Goal: Communication & Community: Share content

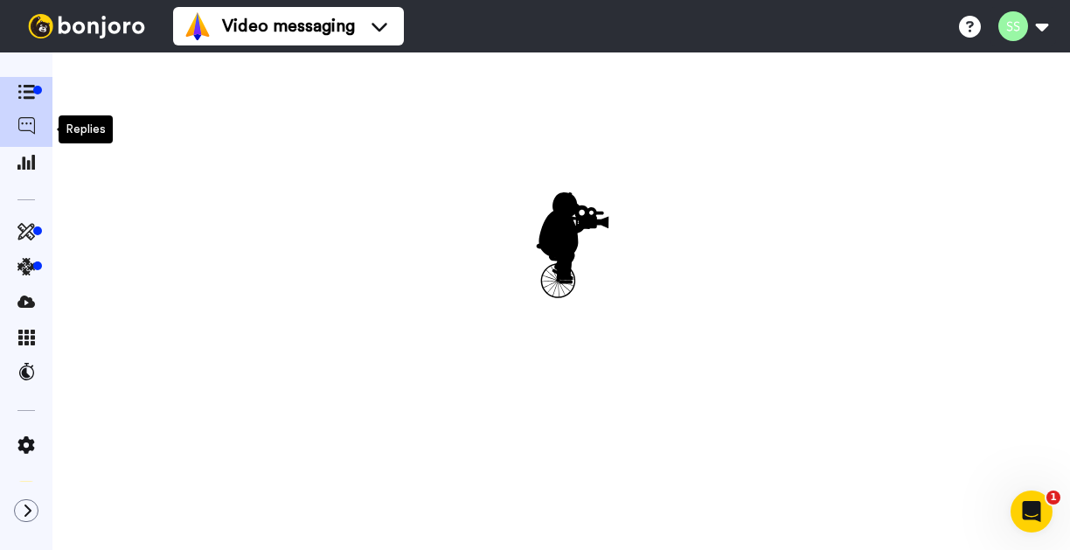
click at [27, 130] on icon at bounding box center [25, 125] width 17 height 17
click at [25, 233] on icon at bounding box center [25, 231] width 17 height 17
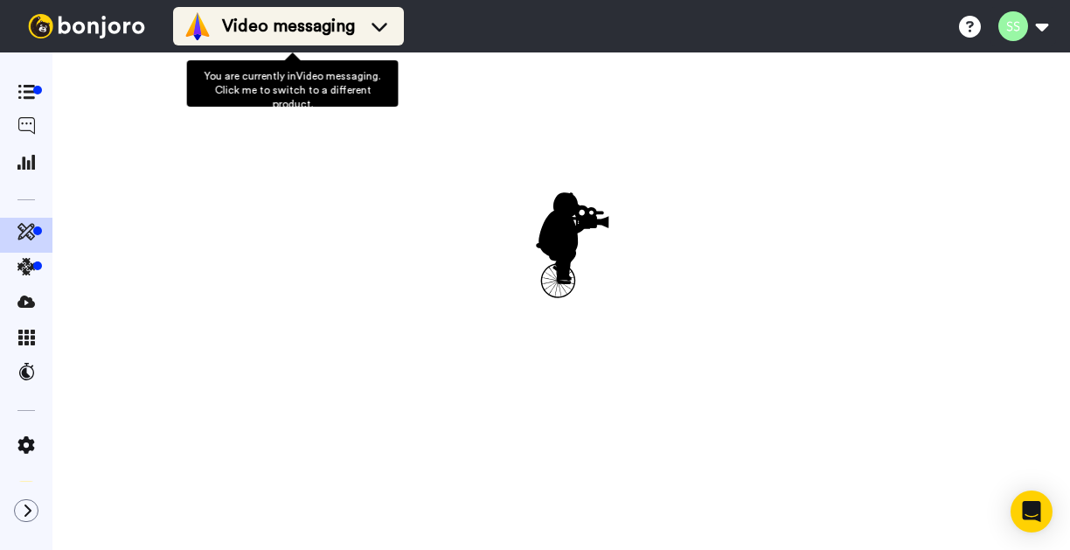
click at [292, 31] on span "Video messaging" at bounding box center [288, 26] width 133 height 24
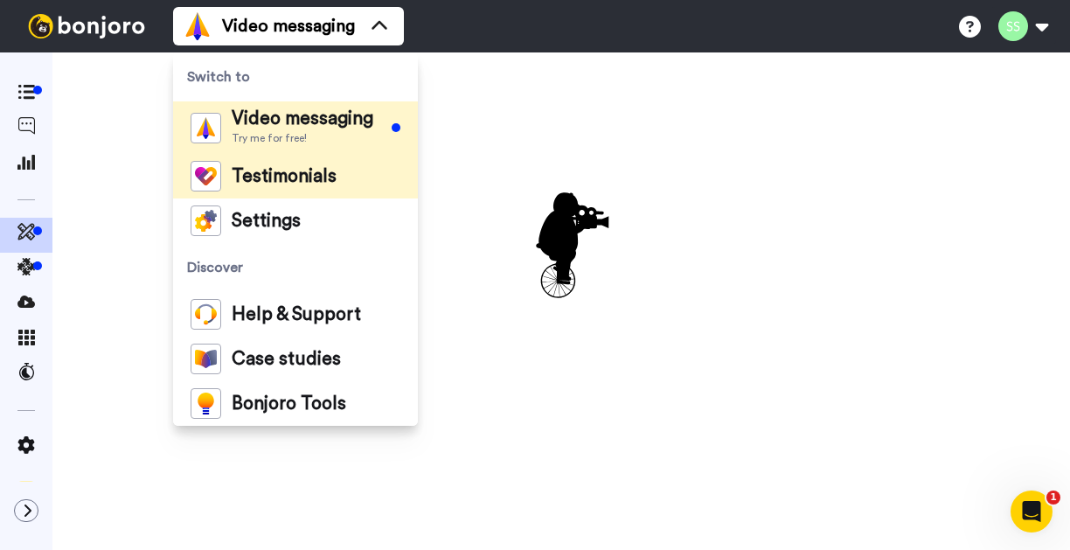
click at [310, 178] on span "Testimonials" at bounding box center [284, 176] width 105 height 17
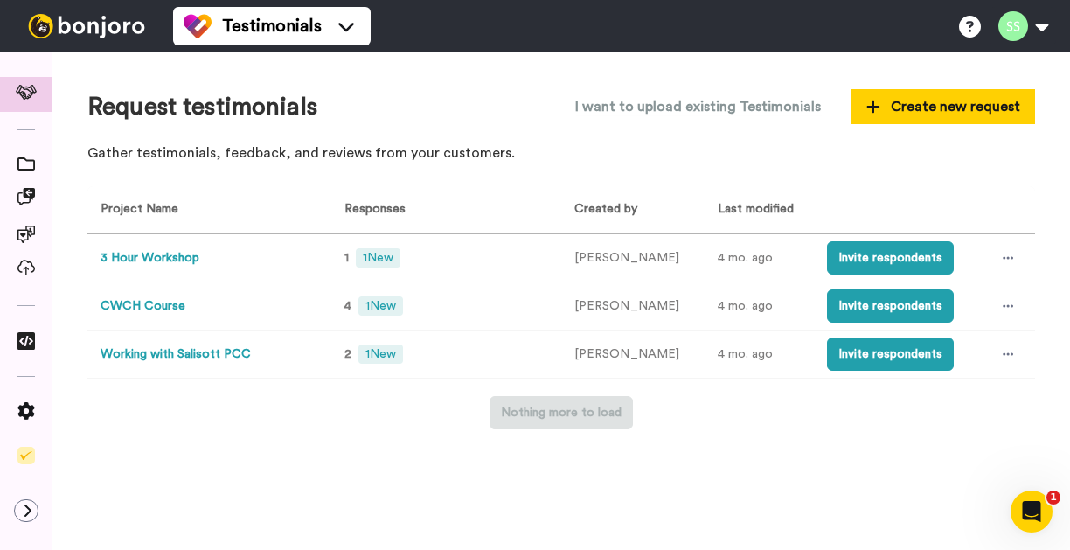
click at [155, 256] on button "3 Hour Workshop" at bounding box center [150, 258] width 99 height 18
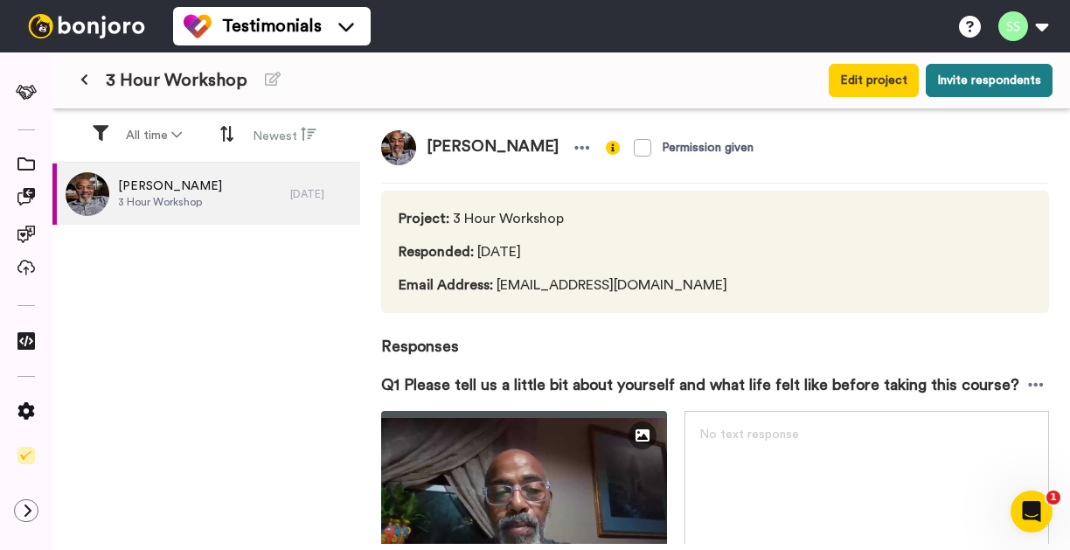
click at [950, 85] on button "Invite respondents" at bounding box center [989, 80] width 127 height 33
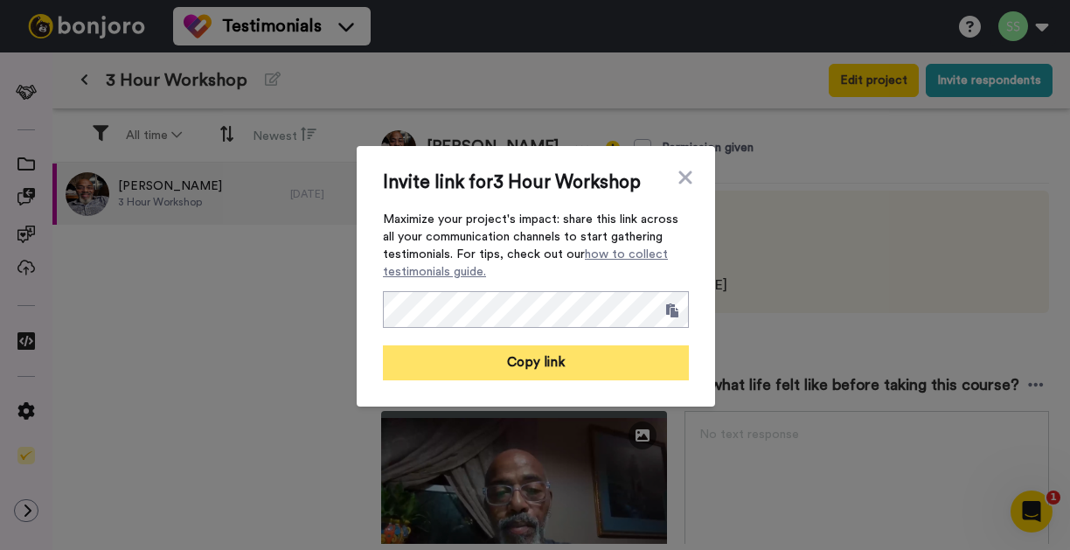
click at [570, 358] on button "Copy link" at bounding box center [536, 362] width 306 height 35
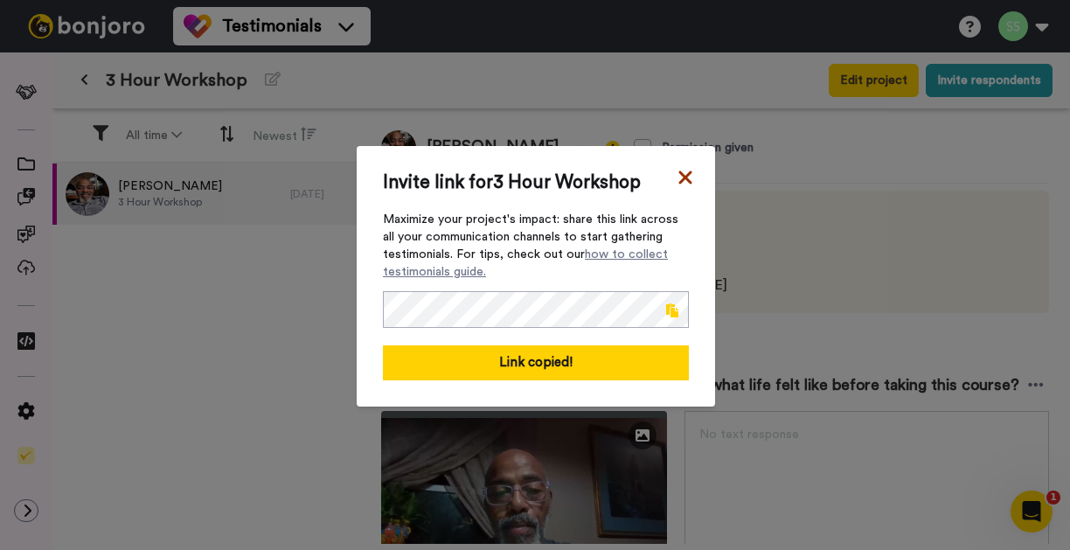
click at [679, 174] on icon at bounding box center [685, 177] width 17 height 21
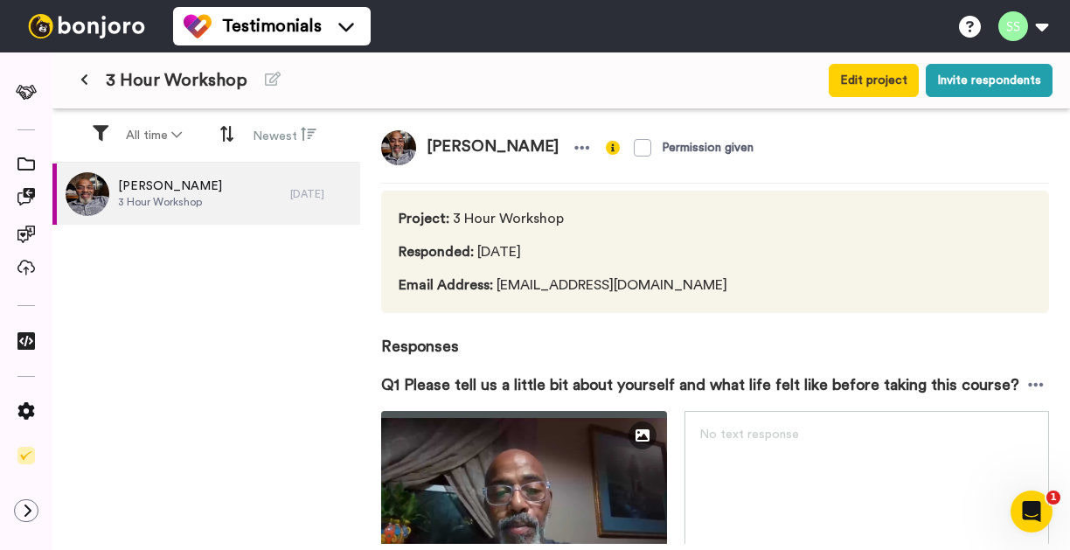
click at [87, 82] on icon at bounding box center [84, 79] width 8 height 12
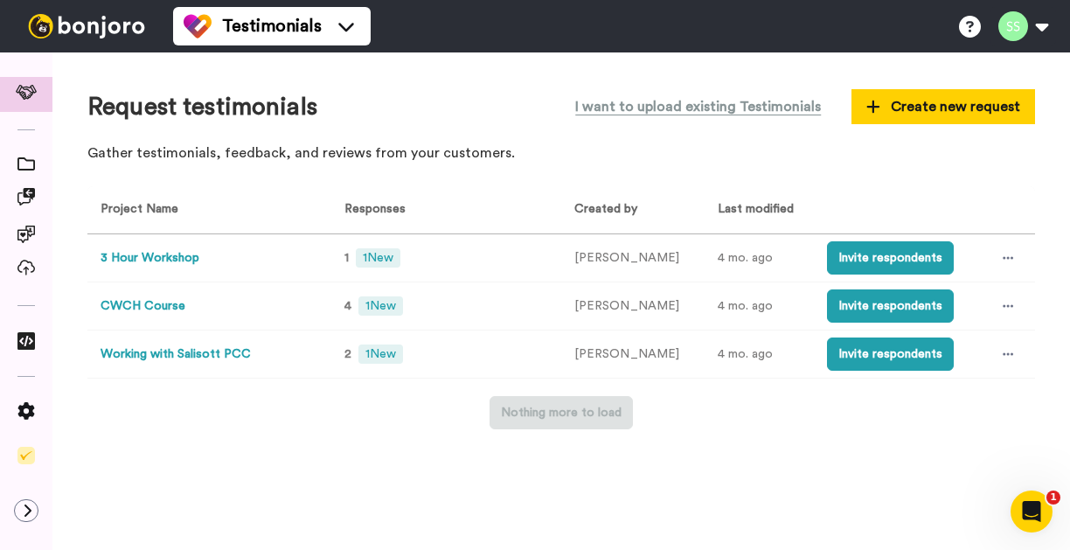
click at [178, 351] on button "Working with Salisott PCC" at bounding box center [176, 354] width 150 height 18
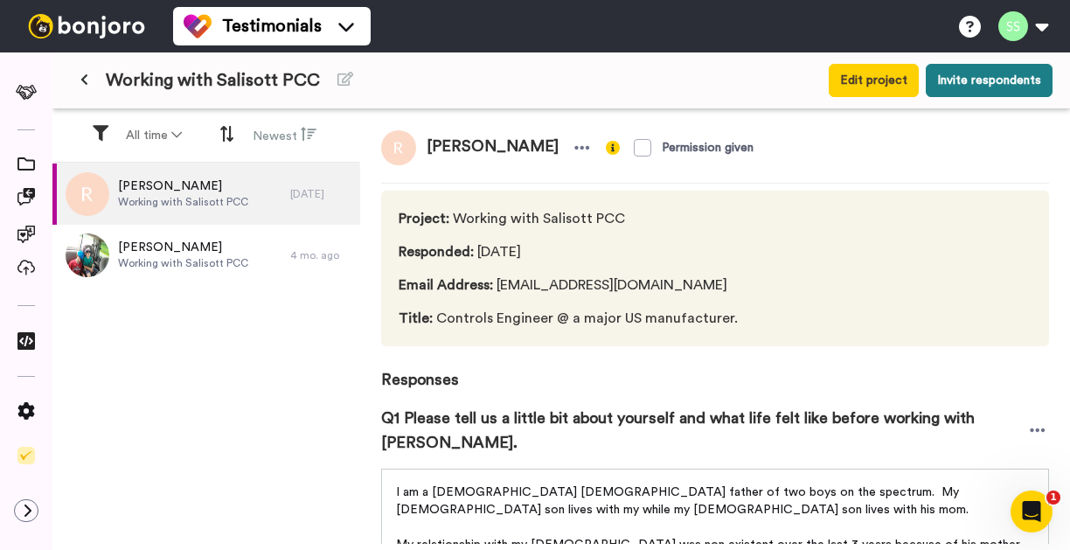
click at [1000, 82] on button "Invite respondents" at bounding box center [989, 80] width 127 height 33
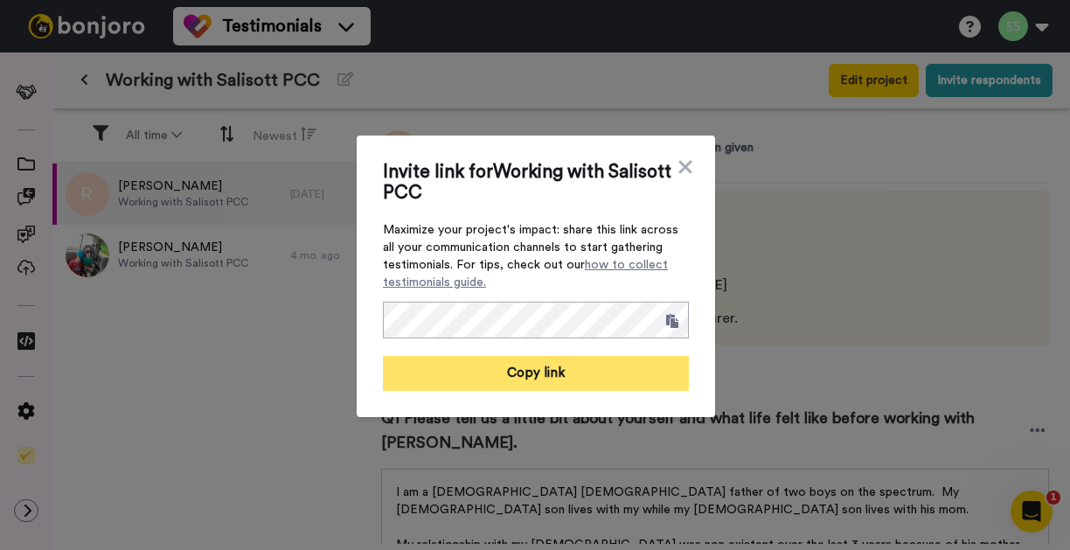
click at [607, 376] on button "Copy link" at bounding box center [536, 373] width 306 height 35
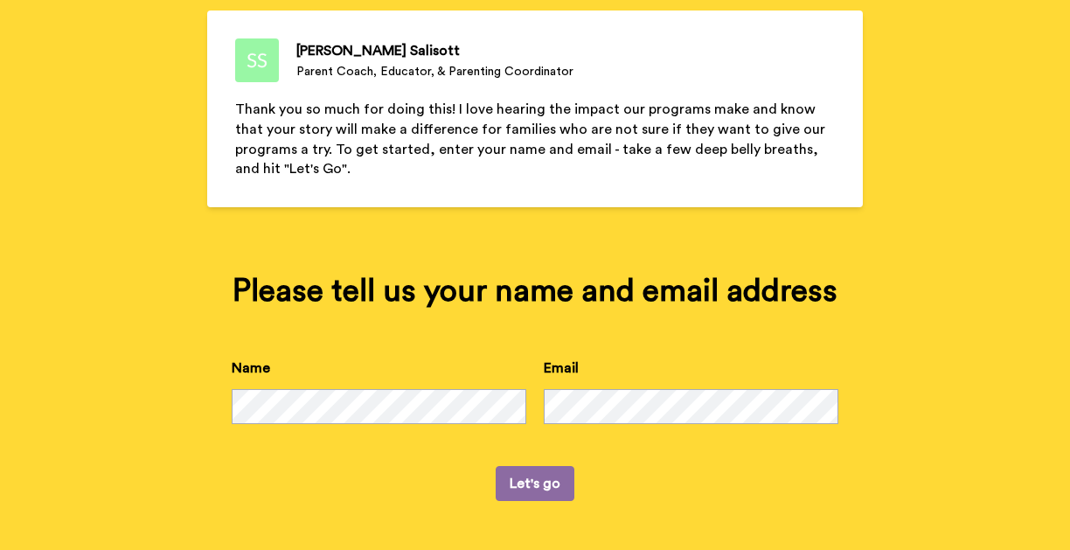
scroll to position [202, 0]
click at [545, 472] on button "Let's go" at bounding box center [535, 483] width 79 height 35
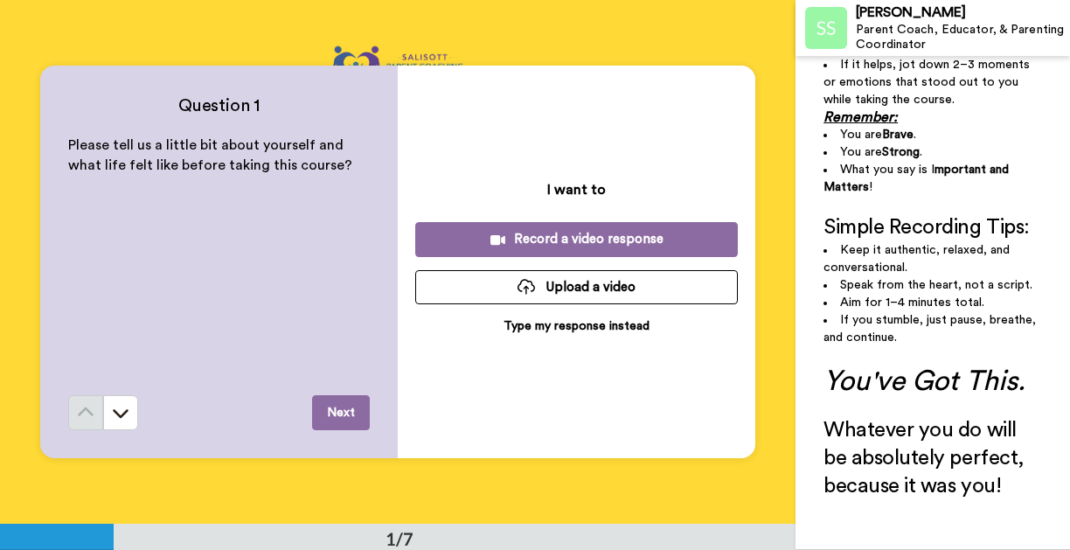
scroll to position [623, 0]
click at [337, 413] on button "Next" at bounding box center [341, 412] width 58 height 35
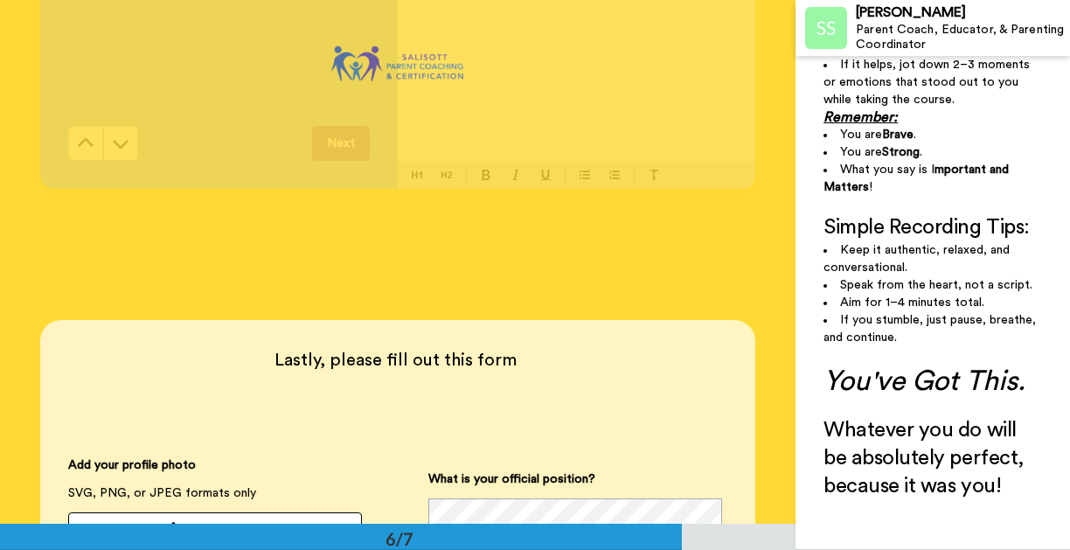
scroll to position [2361, 0]
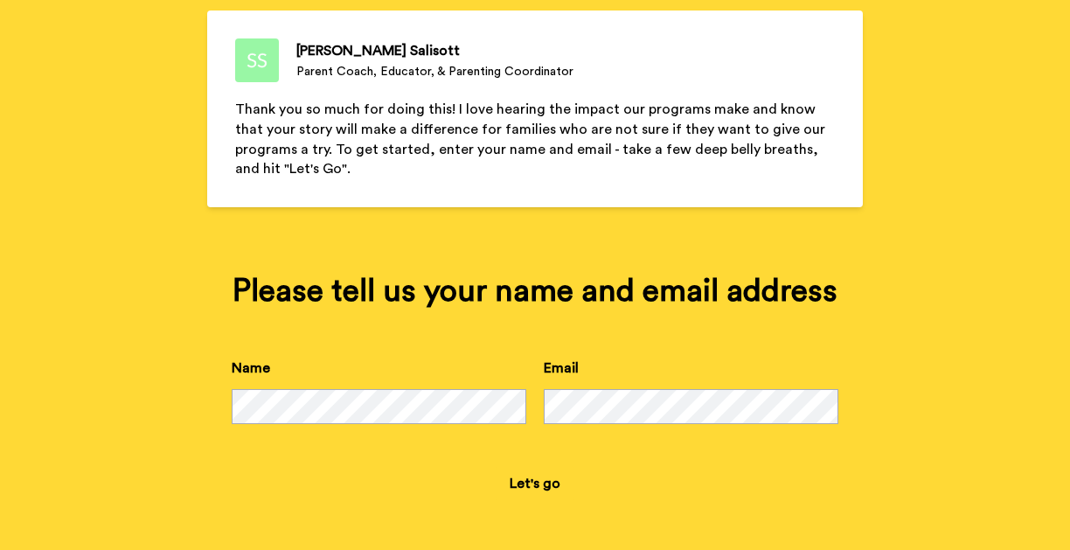
scroll to position [202, 0]
click at [544, 479] on button "Let's go" at bounding box center [535, 483] width 79 height 35
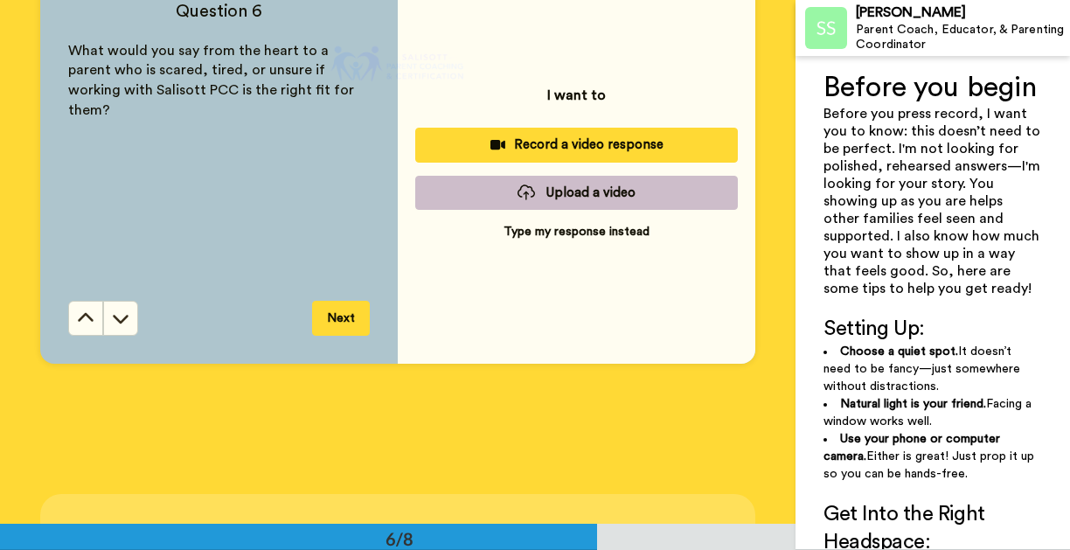
scroll to position [2671, 0]
